Goal: Task Accomplishment & Management: Use online tool/utility

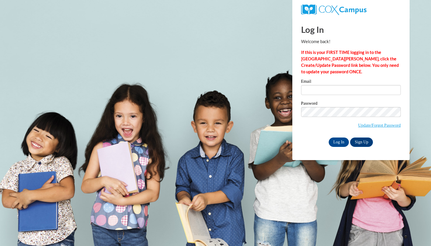
click at [338, 83] on label "Email" at bounding box center [351, 82] width 100 height 6
click at [338, 85] on input "Email" at bounding box center [351, 90] width 100 height 10
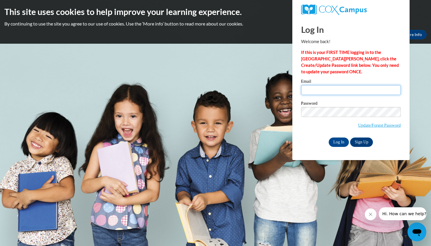
type input "sean.watson48@gmail.com"
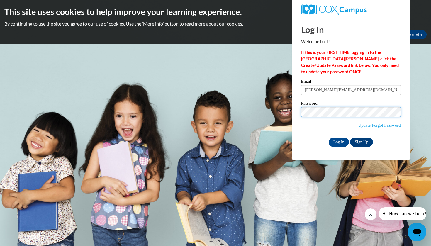
click at [338, 141] on input "Log In" at bounding box center [339, 142] width 21 height 9
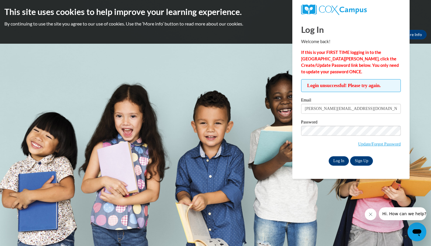
click at [337, 158] on input "Log In" at bounding box center [339, 160] width 21 height 9
click at [418, 56] on body "This site uses cookies to help improve your learning experience. By continuing …" at bounding box center [215, 123] width 431 height 246
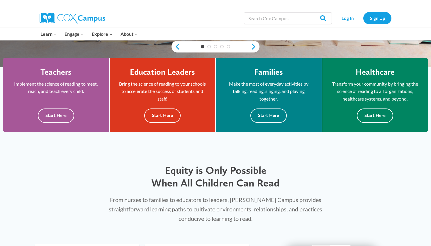
scroll to position [162, 0]
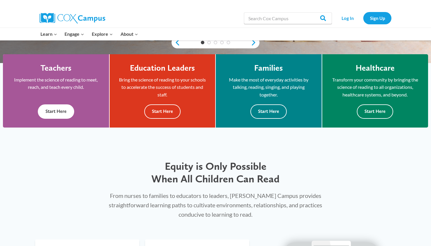
click at [55, 114] on button "Start Here" at bounding box center [56, 111] width 36 height 14
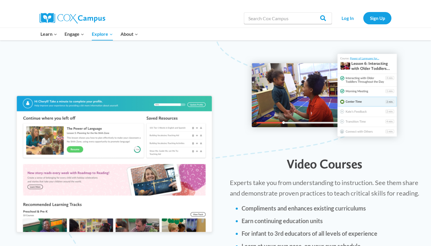
scroll to position [589, 0]
